Goal: Navigation & Orientation: Find specific page/section

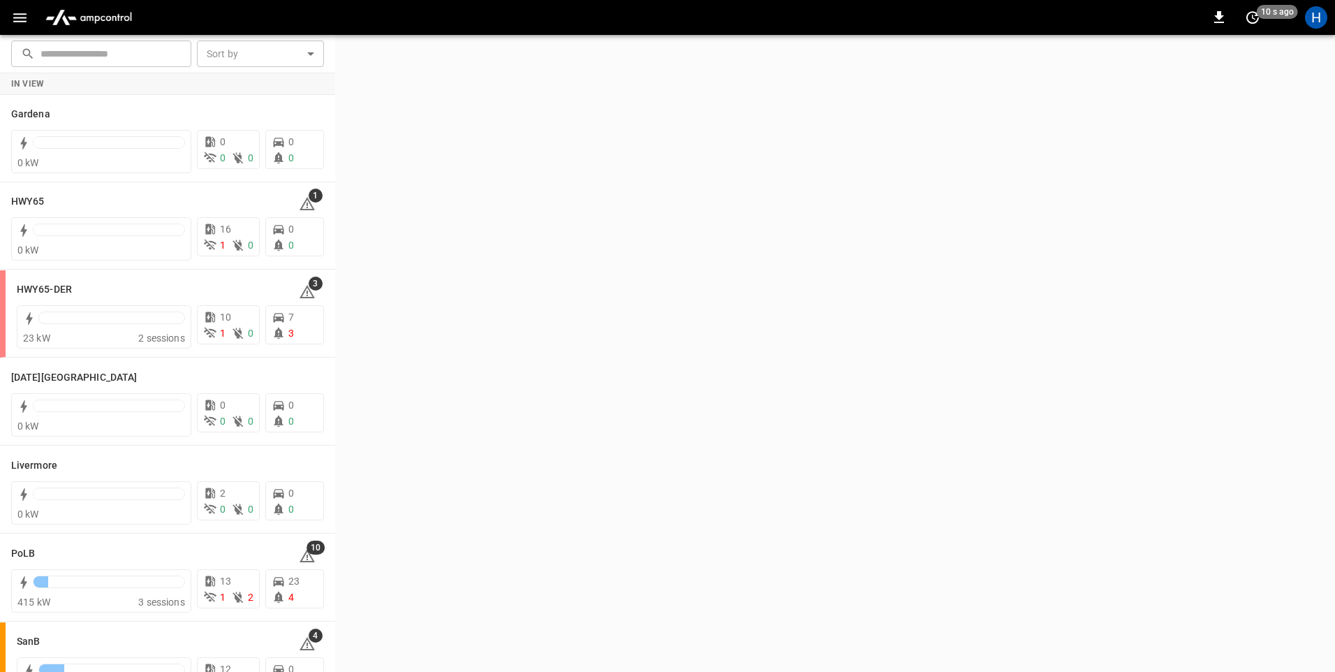
click at [22, 17] on icon "button" at bounding box center [19, 17] width 13 height 9
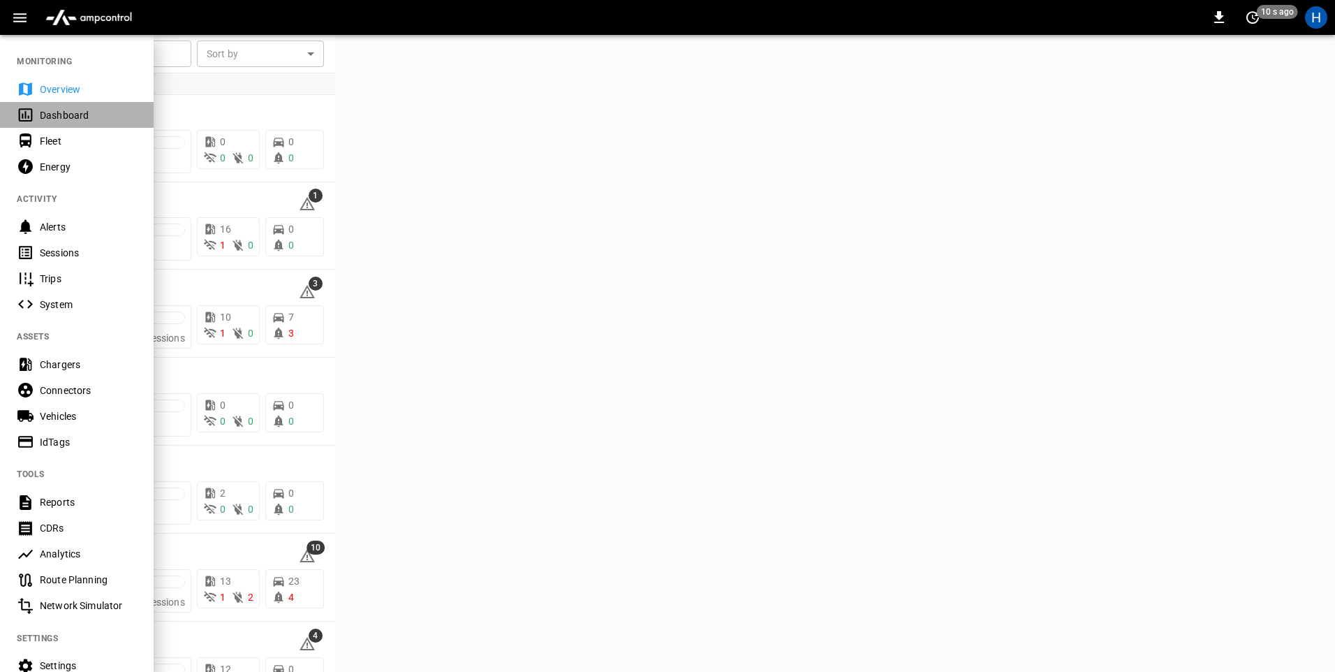
drag, startPoint x: 72, startPoint y: 118, endPoint x: 126, endPoint y: 108, distance: 54.7
click at [71, 118] on div "Dashboard" at bounding box center [88, 115] width 97 height 14
